Goal: Find specific page/section: Find specific page/section

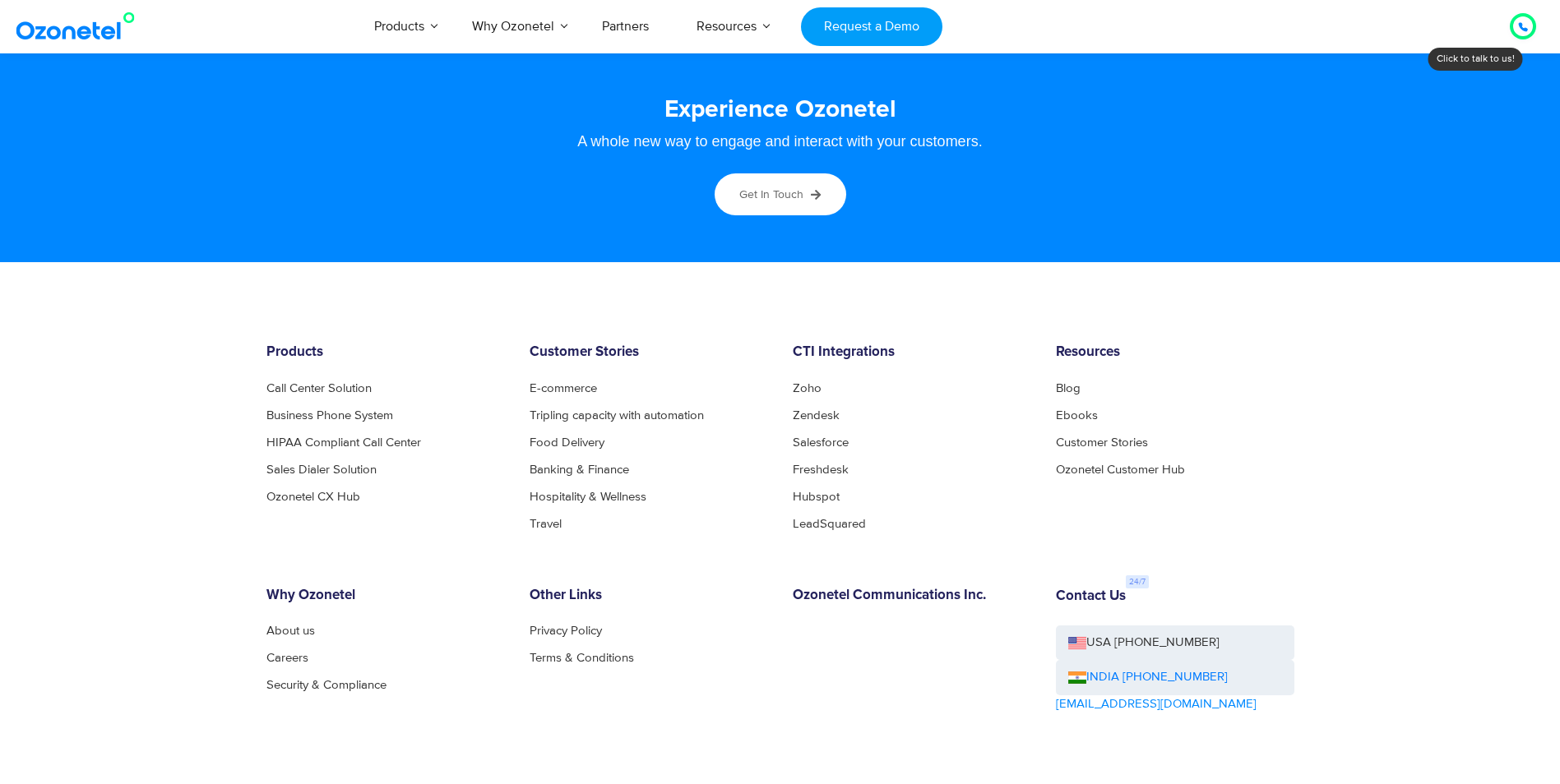
scroll to position [8796, 0]
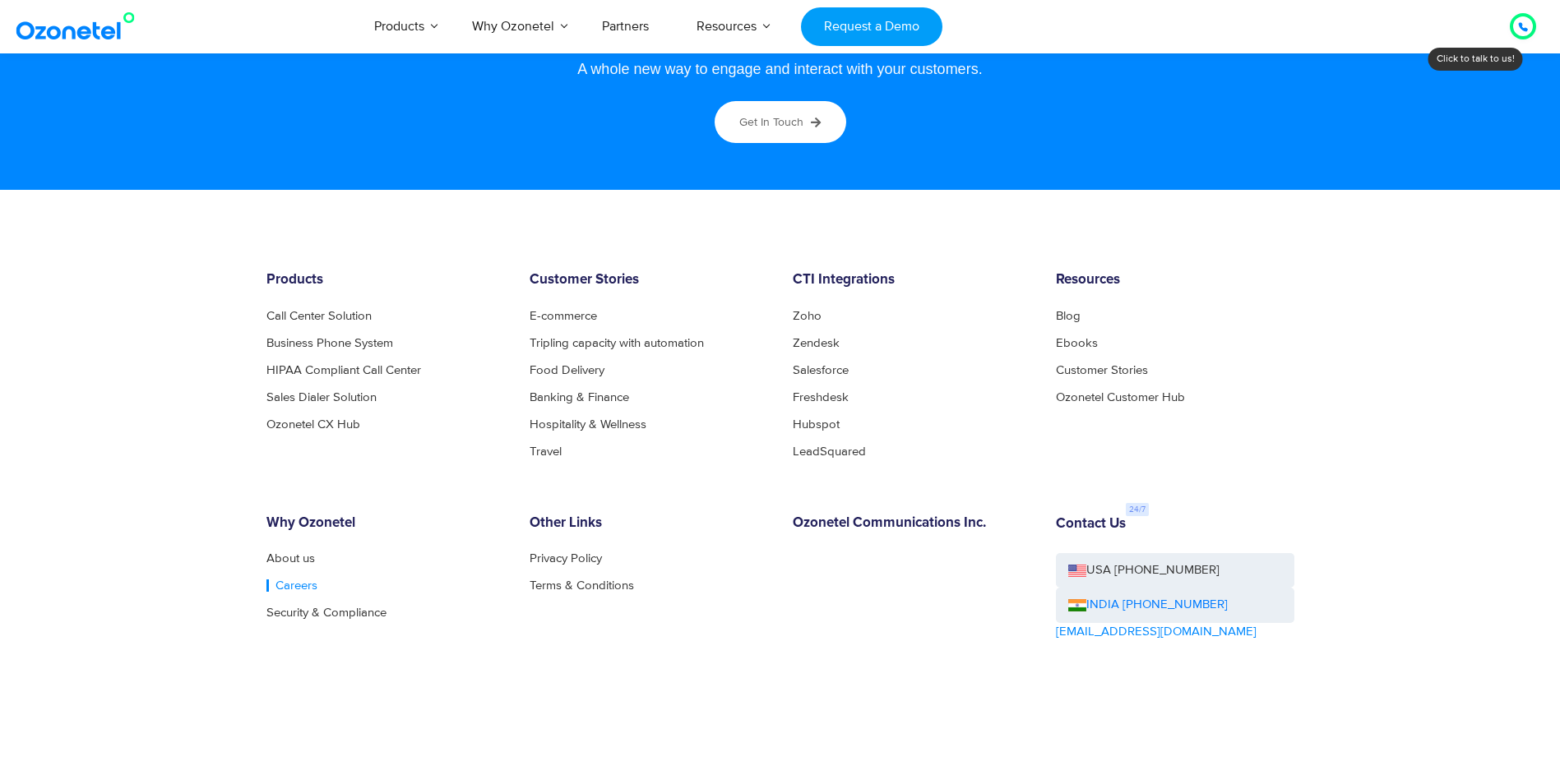
click at [287, 587] on link "Careers" at bounding box center [292, 585] width 51 height 13
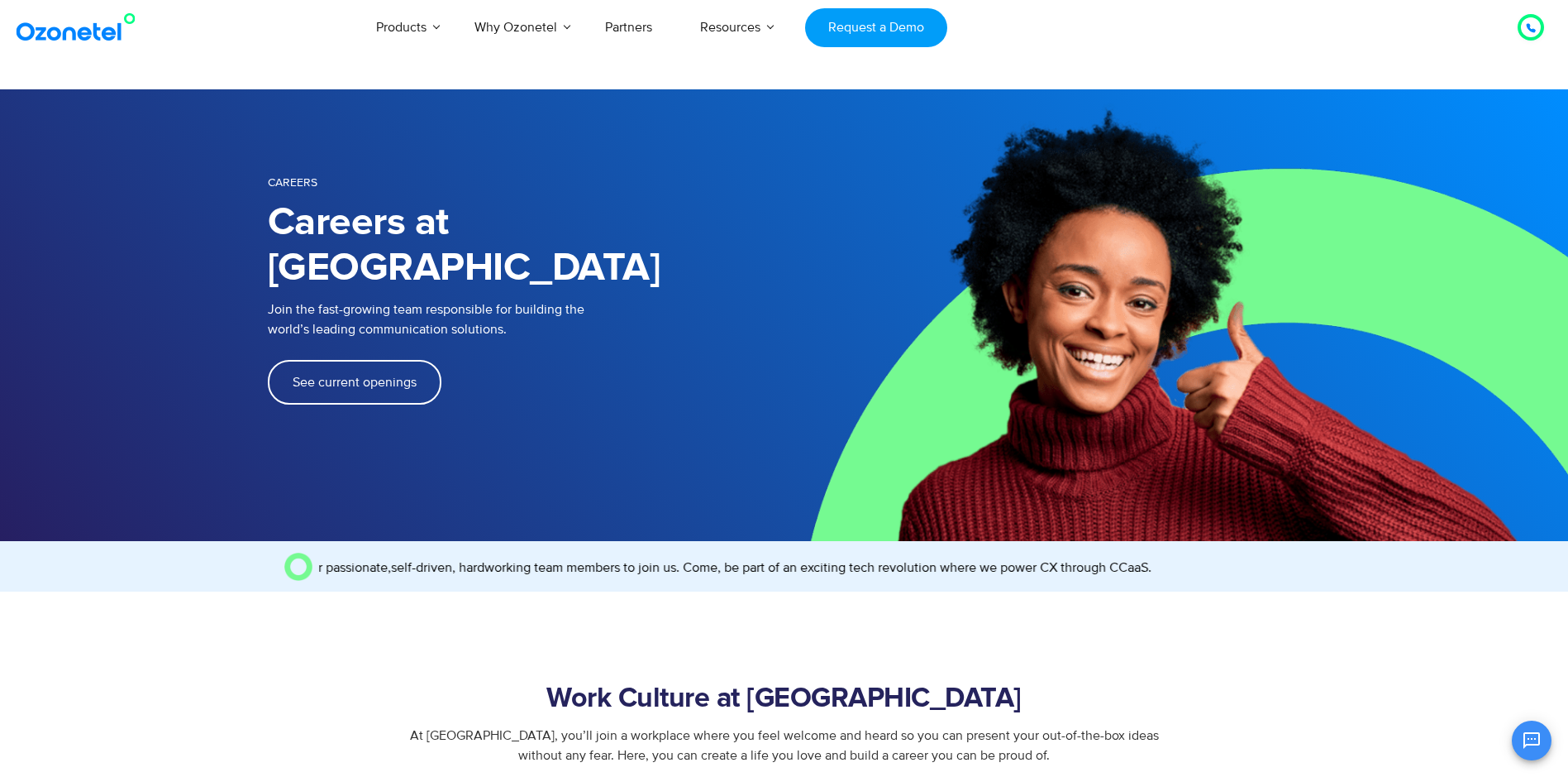
click at [362, 375] on span "See current openings" at bounding box center [355, 382] width 124 height 14
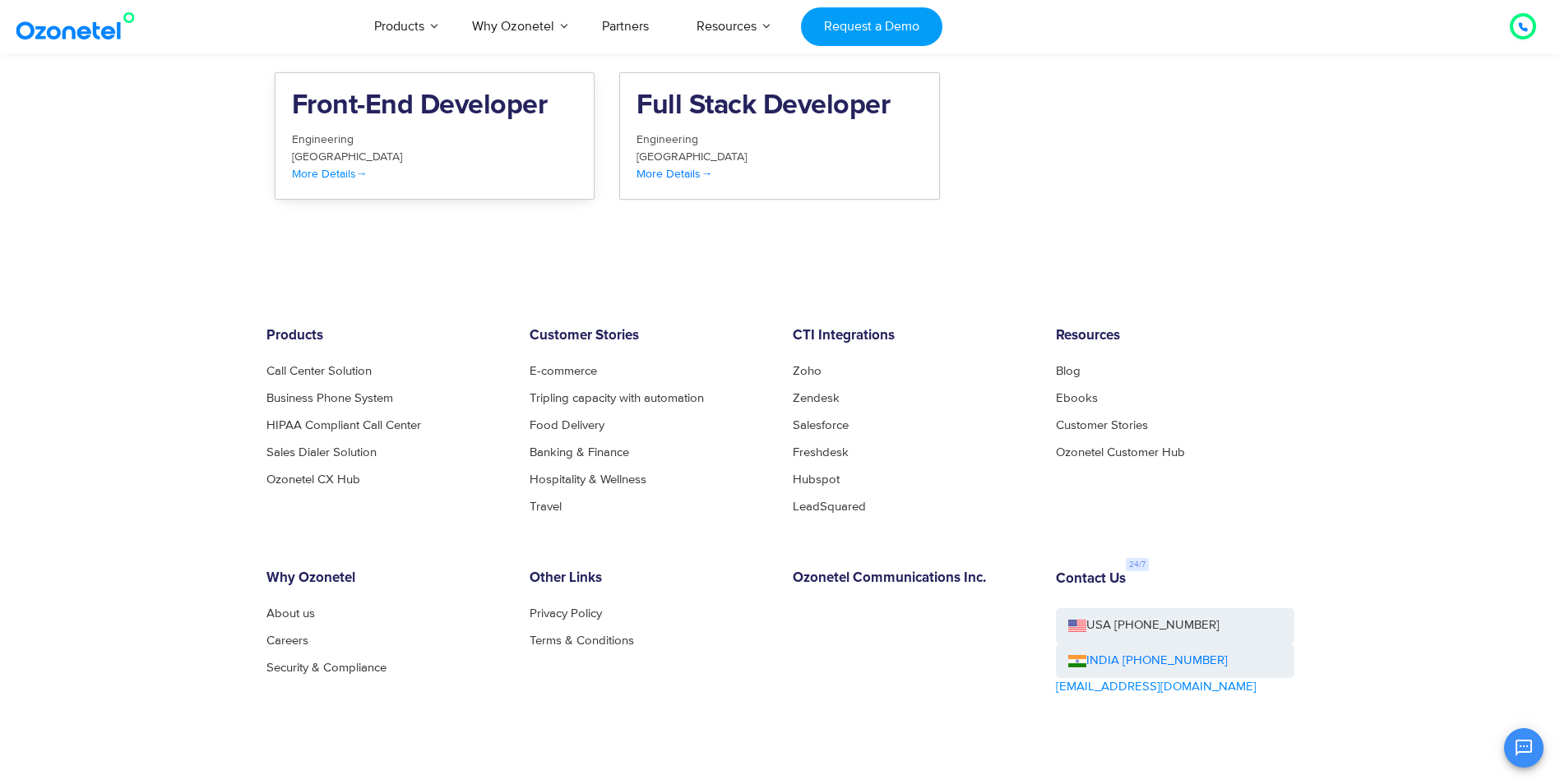
scroll to position [2131, 0]
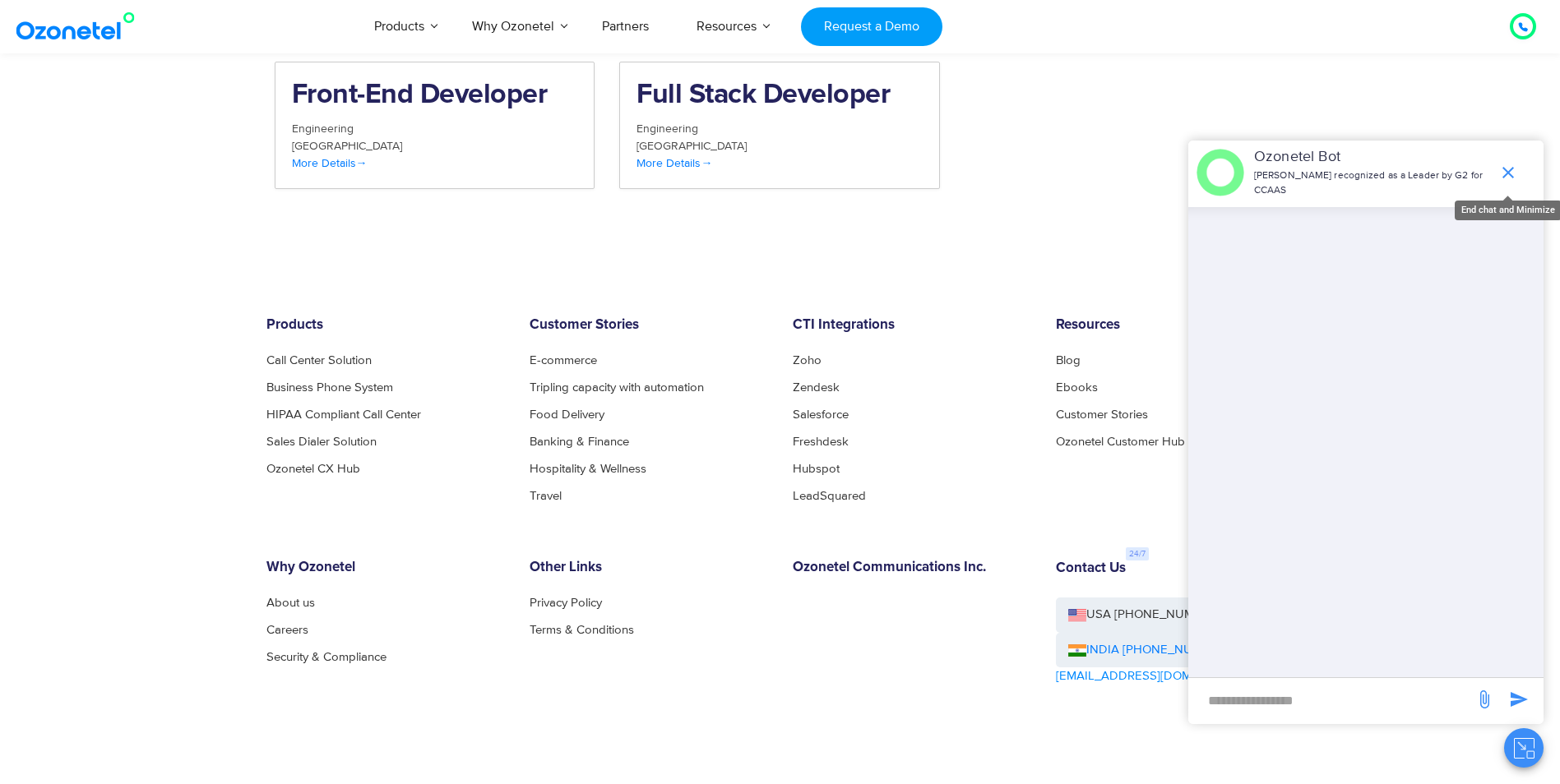
click at [1508, 171] on icon "end chat or minimize" at bounding box center [1508, 172] width 12 height 12
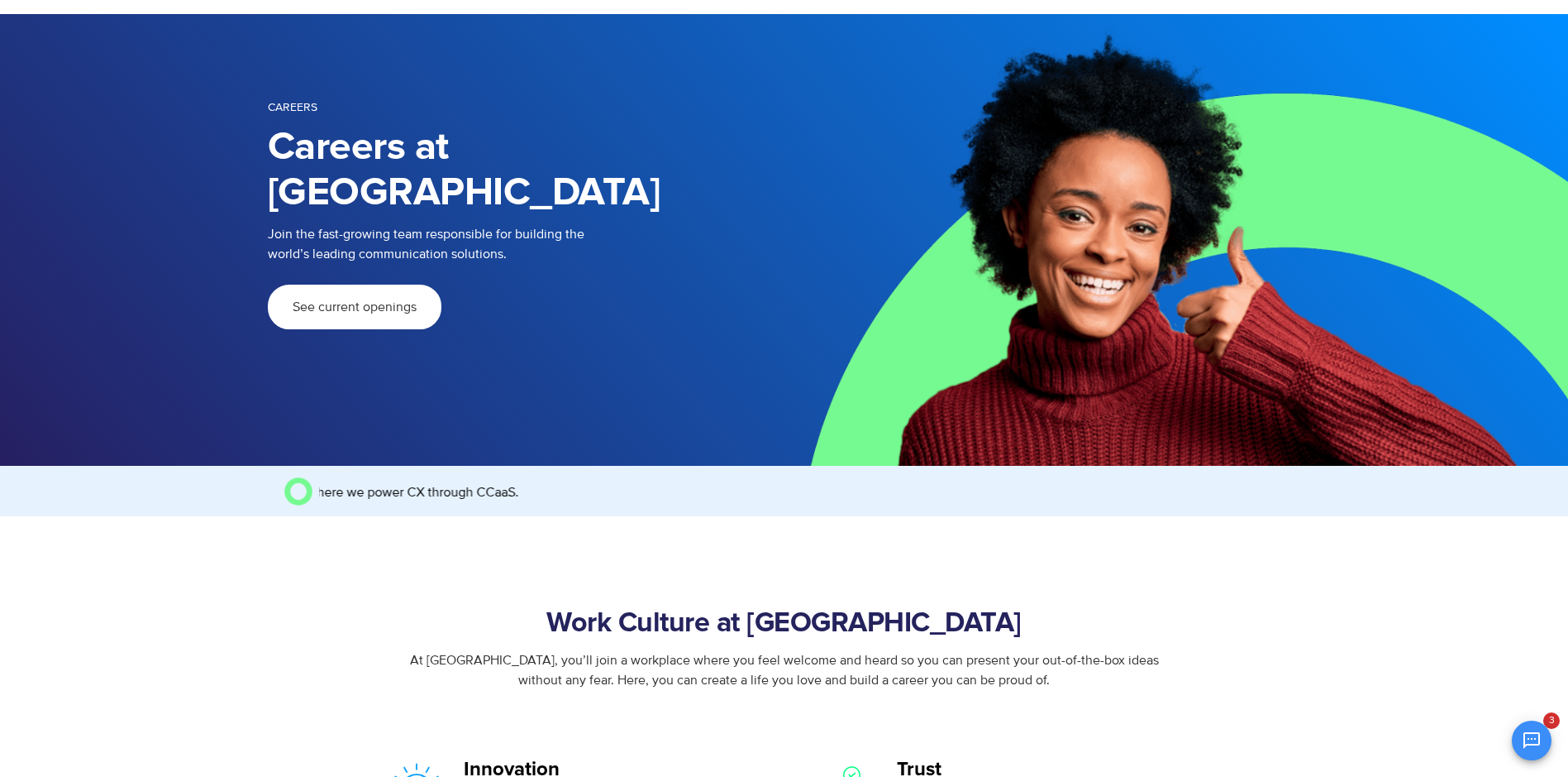
scroll to position [0, 0]
